Goal: Task Accomplishment & Management: Manage account settings

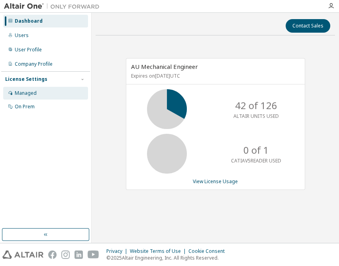
click at [26, 95] on div "Managed" at bounding box center [26, 93] width 22 height 6
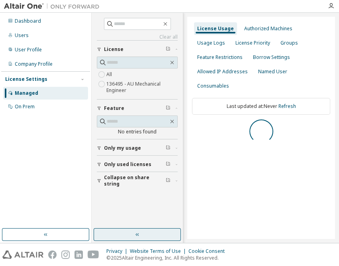
click at [130, 235] on button "button" at bounding box center [137, 234] width 87 height 13
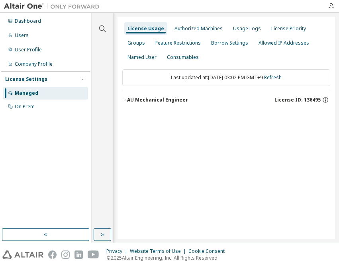
click at [160, 97] on div "AU Mechanical Engineer" at bounding box center [157, 100] width 61 height 6
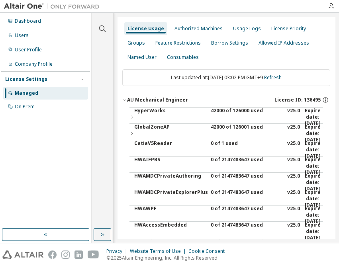
click at [226, 111] on div "42000 of 126000 used" at bounding box center [247, 117] width 72 height 19
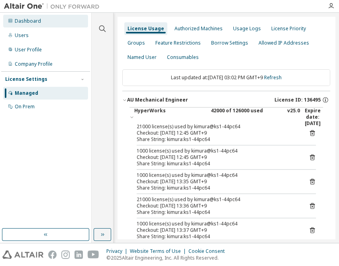
click at [43, 17] on div "Dashboard" at bounding box center [45, 21] width 85 height 13
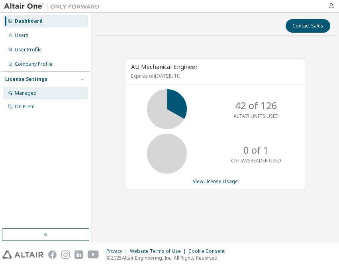
click at [35, 89] on div "Managed" at bounding box center [45, 93] width 85 height 13
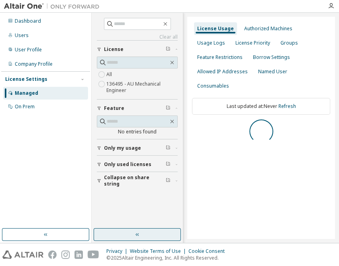
click at [152, 235] on button "button" at bounding box center [137, 234] width 87 height 13
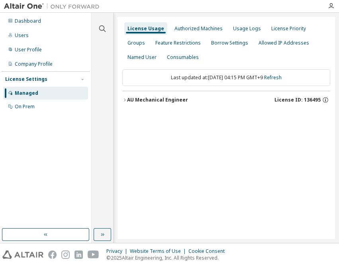
click at [162, 99] on div "AU Mechanical Engineer" at bounding box center [157, 100] width 61 height 6
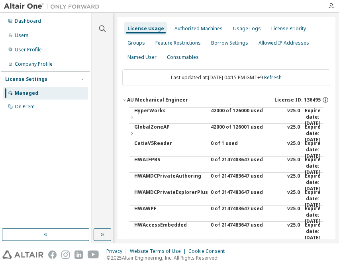
click at [239, 112] on div "42000 of 126000 used" at bounding box center [247, 117] width 72 height 19
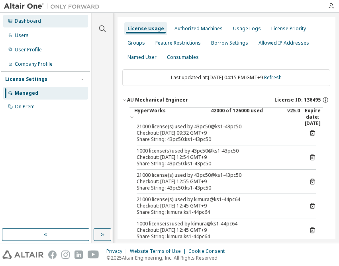
click at [48, 18] on div "Dashboard" at bounding box center [45, 21] width 85 height 13
